Goal: Navigation & Orientation: Understand site structure

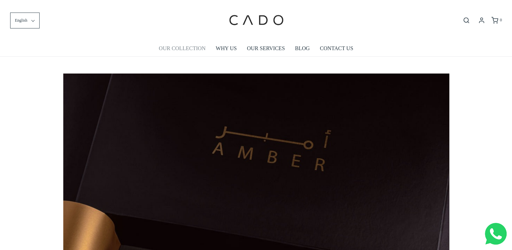
click at [189, 49] on link "OUR COLLECTION" at bounding box center [182, 49] width 47 height 16
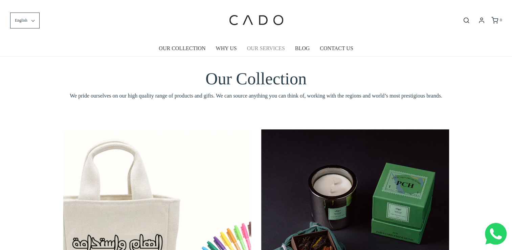
click at [273, 47] on link "OUR SERVICES" at bounding box center [266, 49] width 38 height 16
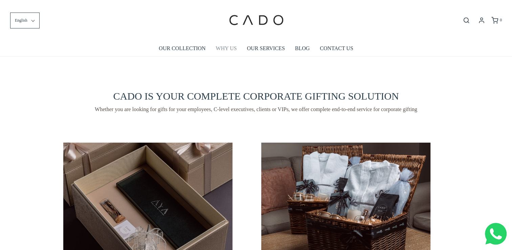
click at [221, 47] on link "WHY US" at bounding box center [226, 49] width 21 height 16
